Goal: Find specific page/section: Find specific page/section

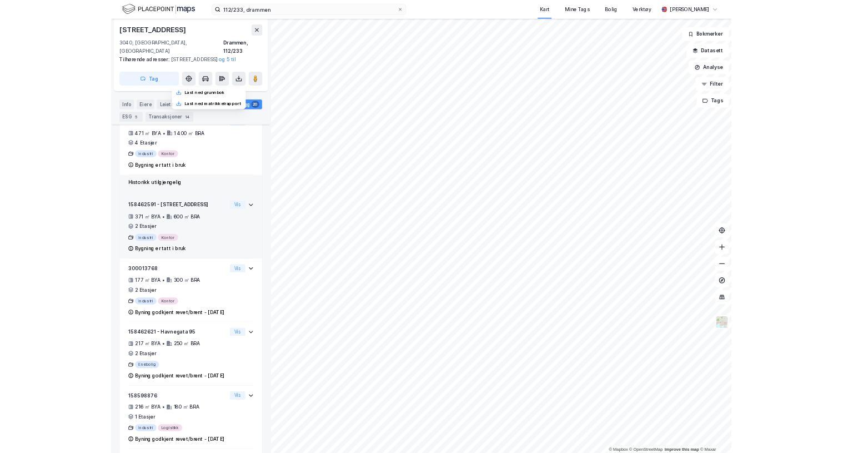
scroll to position [263, 0]
